Goal: Download file/media

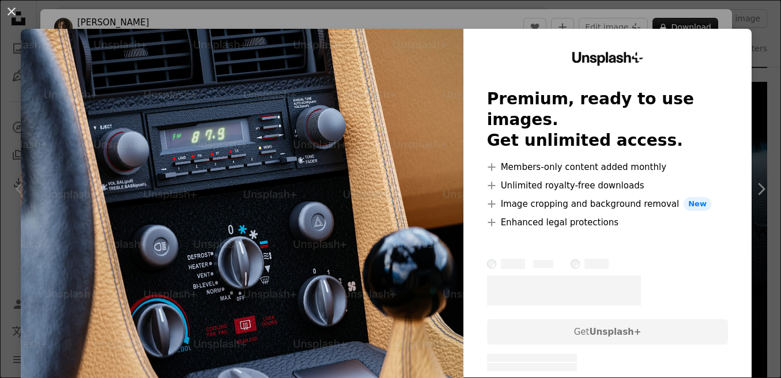
scroll to position [0, 161]
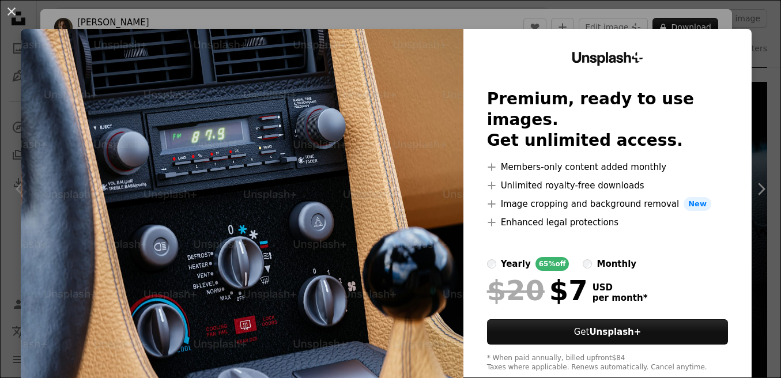
click at [693, 22] on div "An X shape Unsplash+ Premium, ready to use images. Get unlimited access. A plus…" at bounding box center [390, 189] width 781 height 378
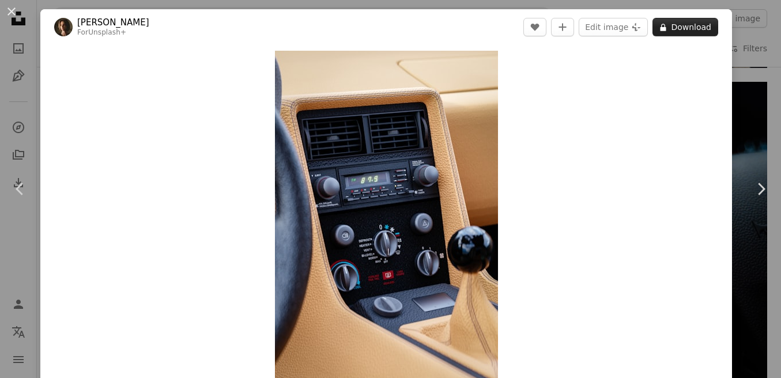
click at [694, 24] on button "A lock Download" at bounding box center [686, 27] width 66 height 18
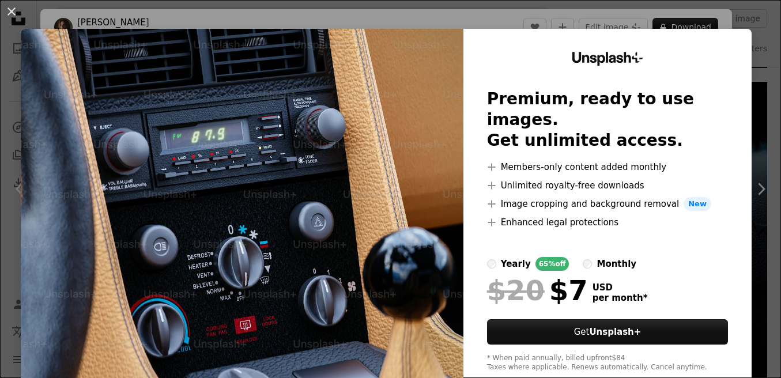
click at [692, 22] on div "An X shape Unsplash+ Premium, ready to use images. Get unlimited access. A plus…" at bounding box center [390, 189] width 781 height 378
